Goal: Book appointment/travel/reservation

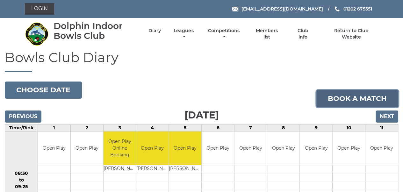
click at [359, 97] on link "Book a match" at bounding box center [357, 98] width 82 height 17
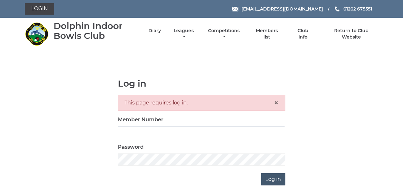
type input "3280"
click at [266, 178] on input "Log in" at bounding box center [273, 179] width 24 height 12
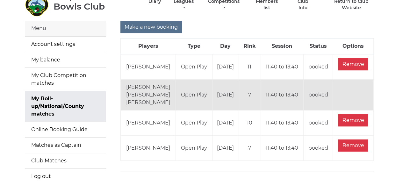
scroll to position [39, 0]
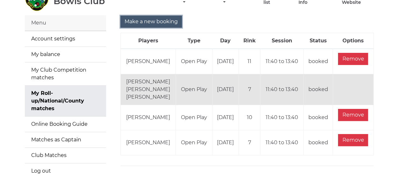
click at [150, 16] on input "Make a new booking" at bounding box center [150, 22] width 61 height 12
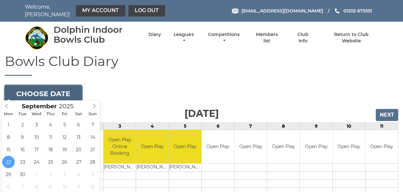
click at [67, 94] on button "Choose date" at bounding box center [43, 93] width 77 height 17
type input "[DATE]"
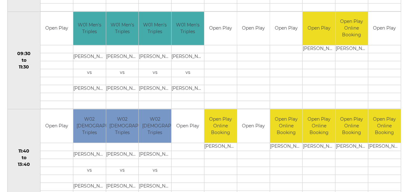
scroll to position [263, 0]
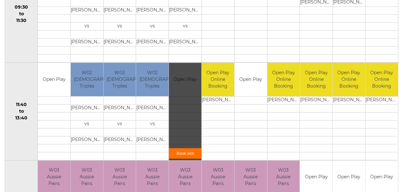
click at [189, 149] on link "Book slot" at bounding box center [185, 153] width 32 height 11
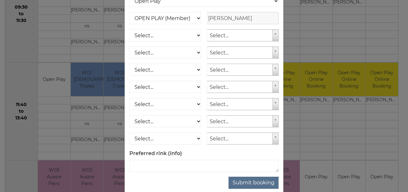
scroll to position [103, 0]
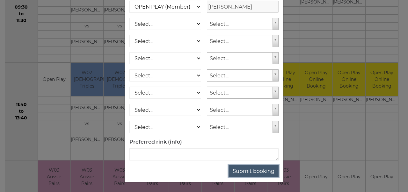
click at [260, 170] on button "Submit booking" at bounding box center [253, 171] width 50 height 12
